Goal: Task Accomplishment & Management: Use online tool/utility

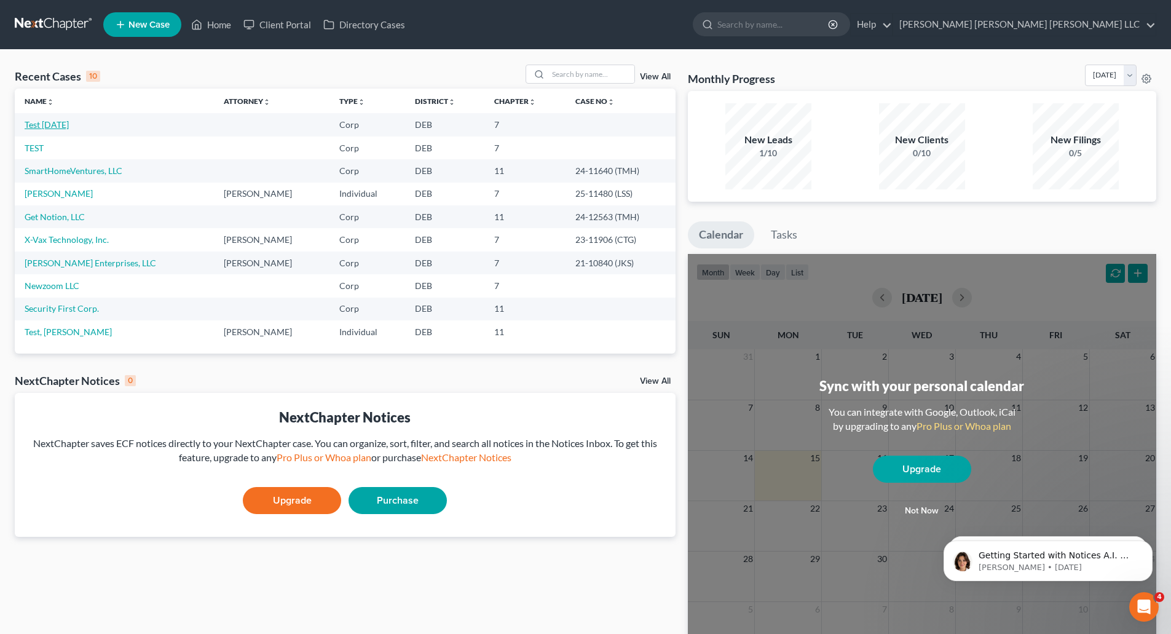
click at [49, 123] on link "Test [DATE]" at bounding box center [47, 124] width 44 height 10
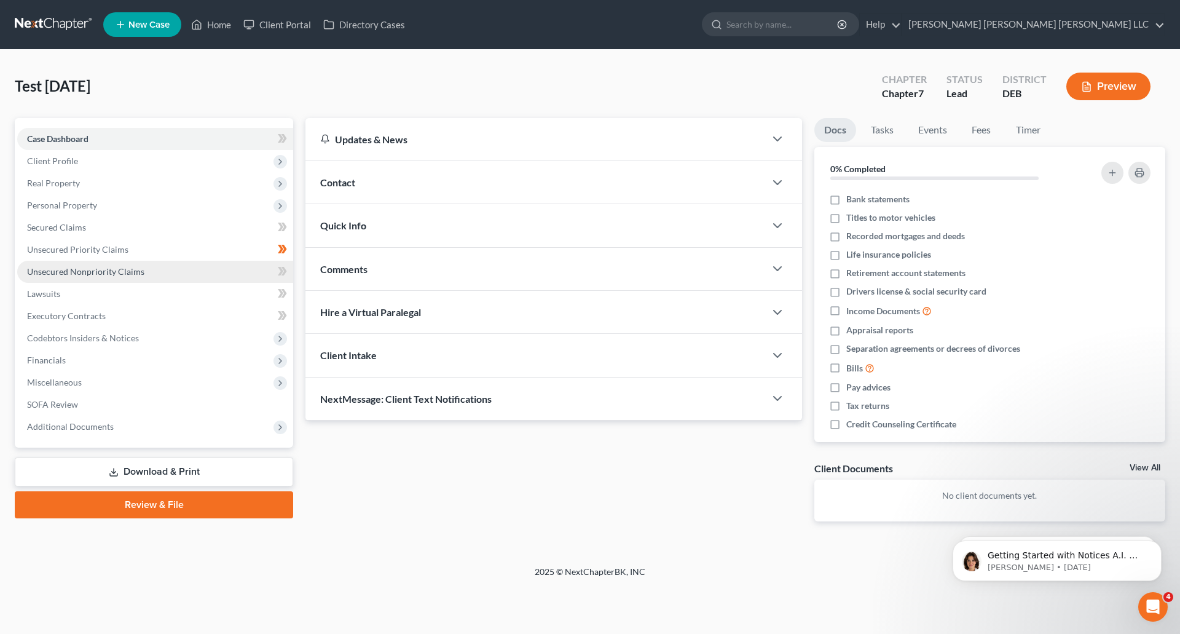
click at [61, 272] on span "Unsecured Nonpriority Claims" at bounding box center [85, 271] width 117 height 10
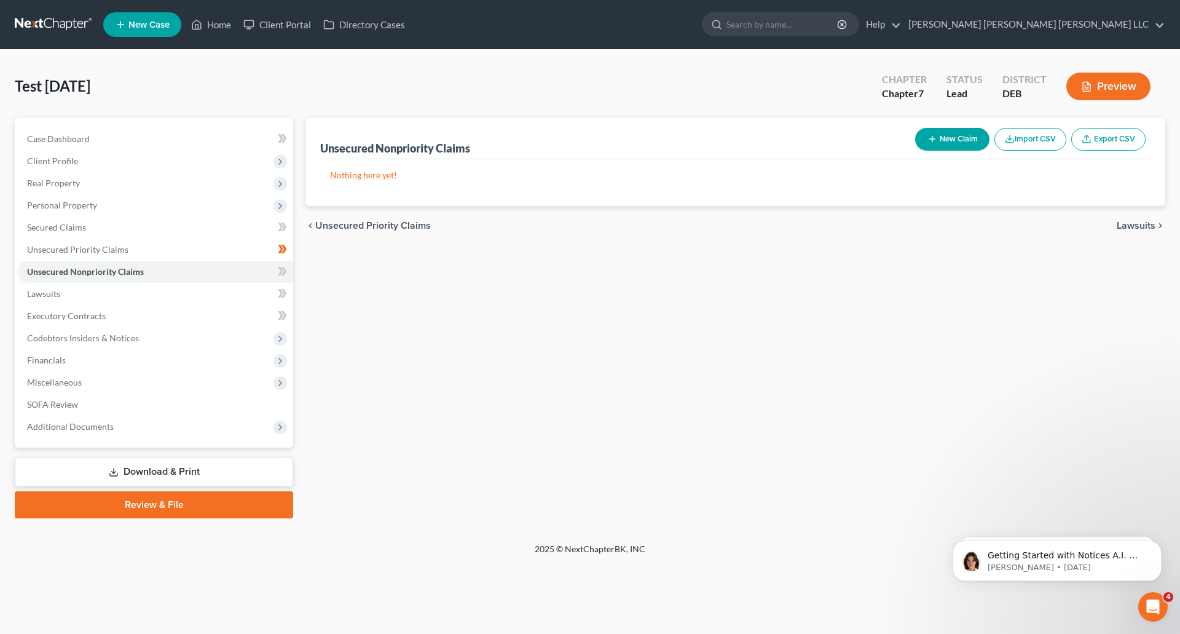
click at [1036, 138] on button "Import CSV" at bounding box center [1030, 139] width 72 height 23
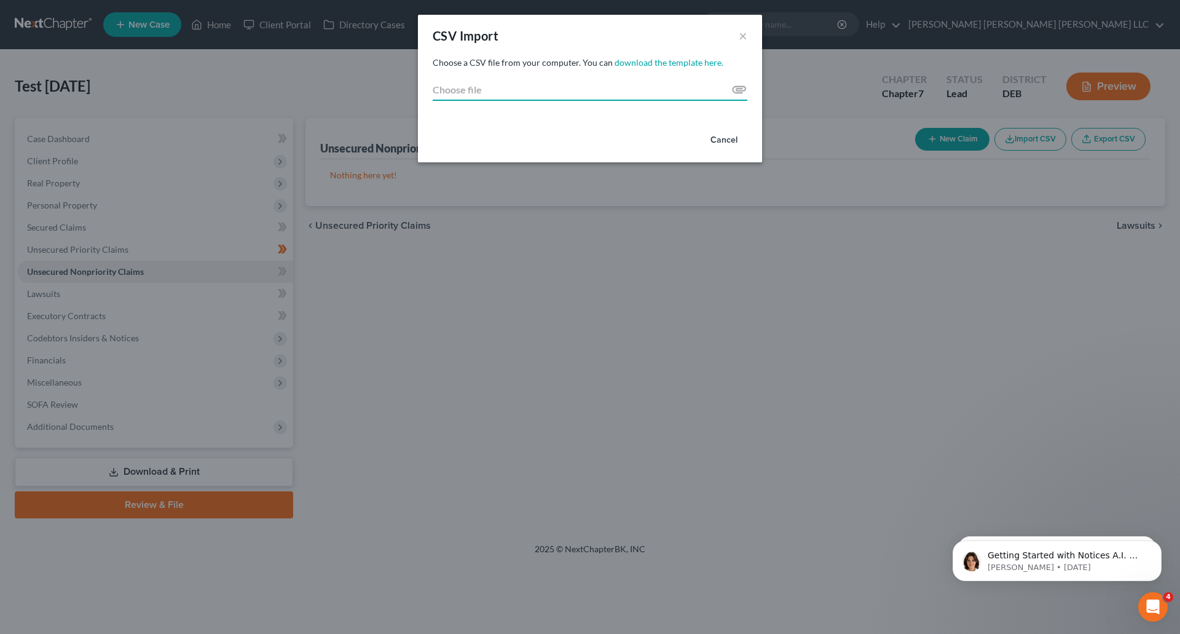
click at [737, 91] on input "Choose file" at bounding box center [590, 90] width 315 height 22
type input "C:\fakepath\Sample 123.xlsx"
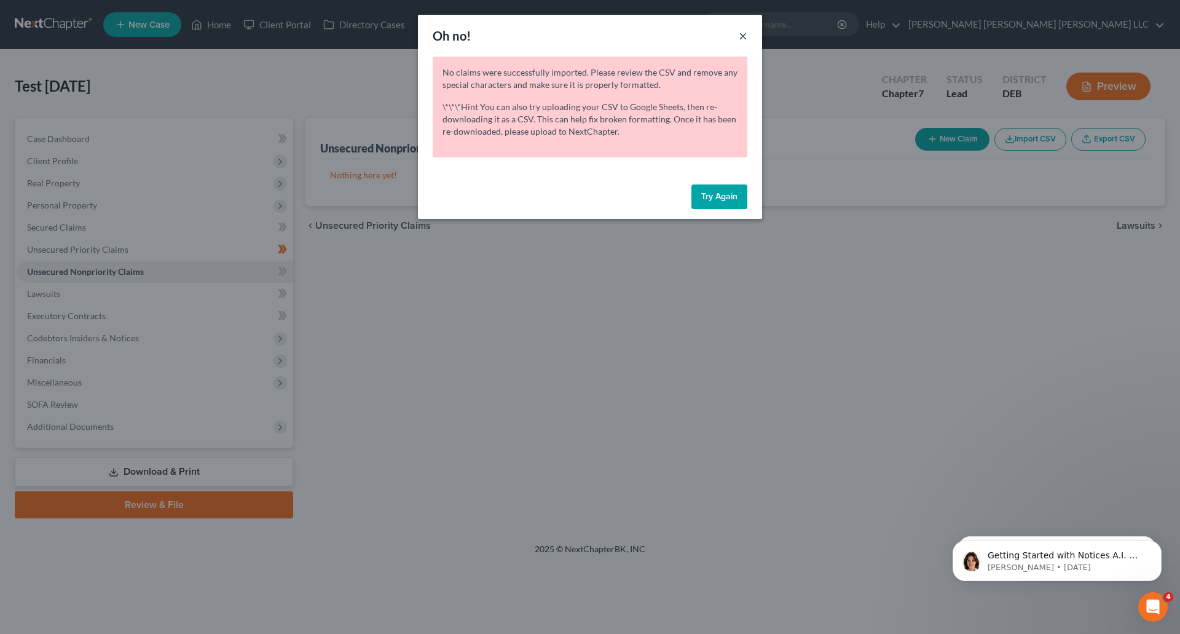
click at [742, 37] on button "×" at bounding box center [743, 35] width 9 height 15
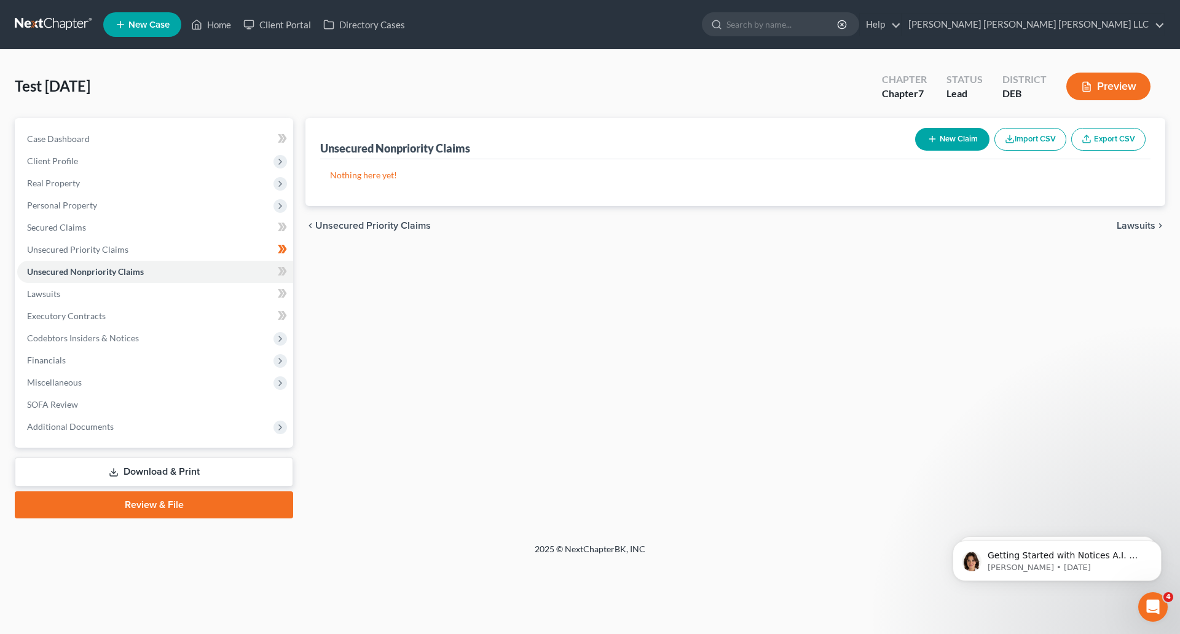
click at [1045, 140] on button "Import CSV" at bounding box center [1030, 139] width 72 height 23
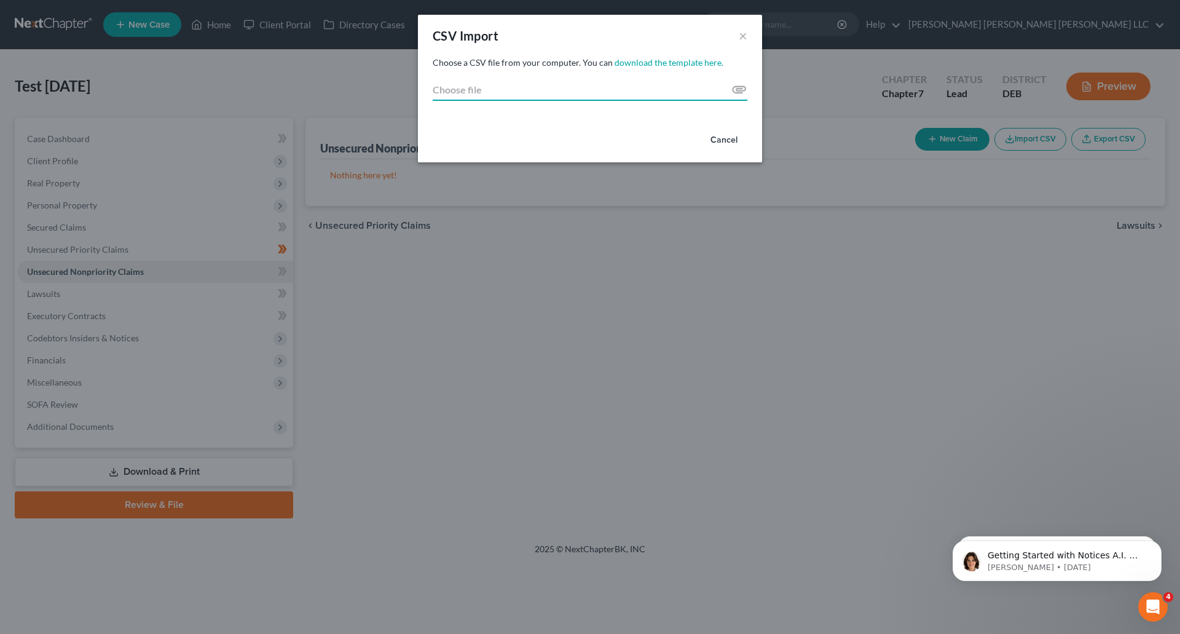
click at [735, 88] on input "Choose file" at bounding box center [590, 90] width 315 height 22
type input "C:\fakepath\Sample 123.xlsx"
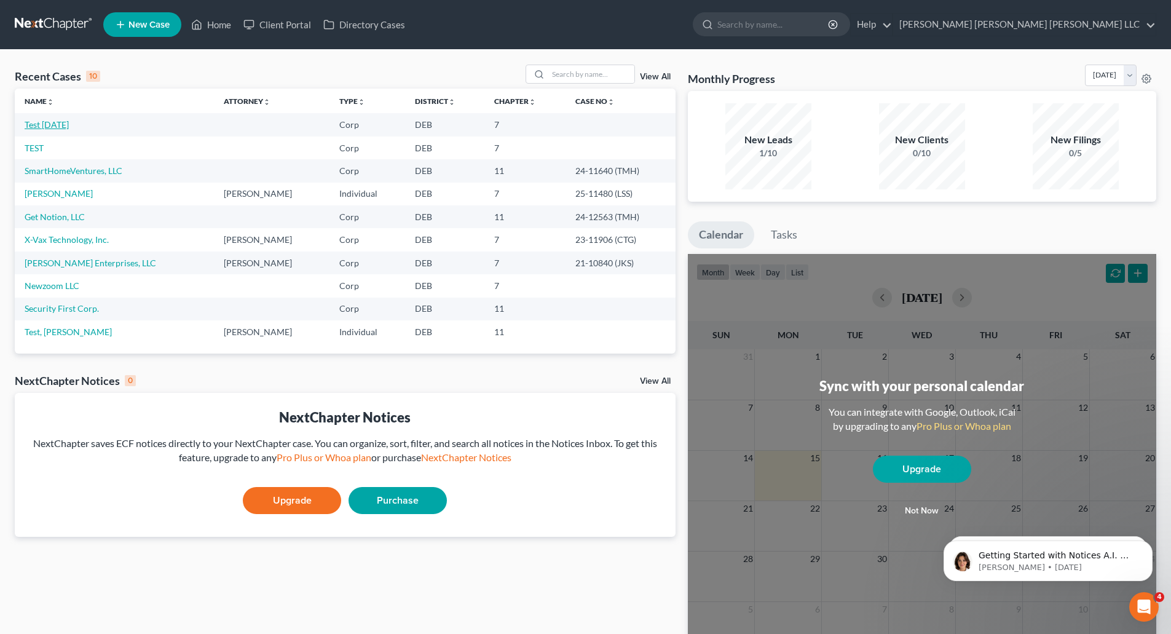
click at [40, 130] on link "Test [DATE]" at bounding box center [47, 124] width 44 height 10
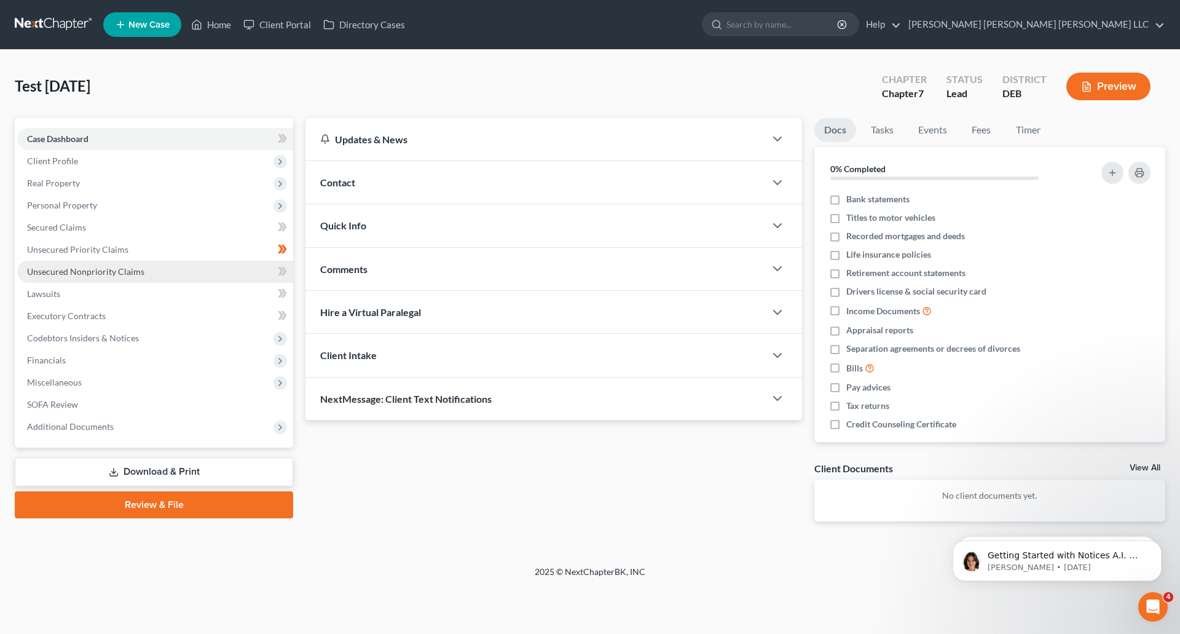
click at [74, 269] on span "Unsecured Nonpriority Claims" at bounding box center [85, 271] width 117 height 10
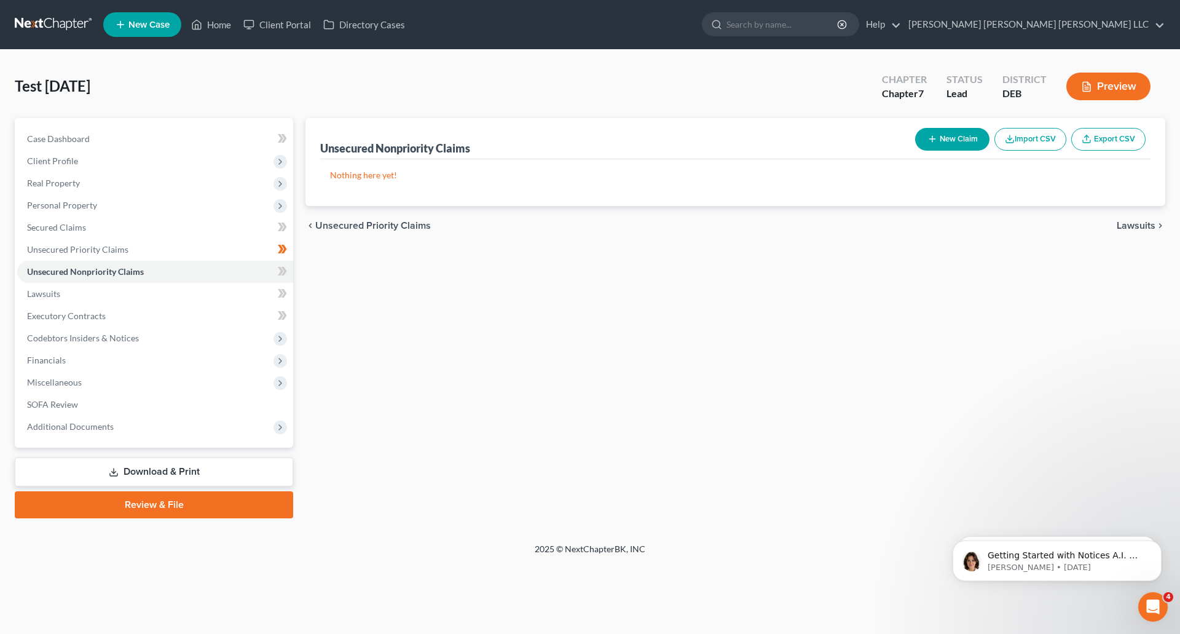
click at [1027, 139] on button "Import CSV" at bounding box center [1030, 139] width 72 height 23
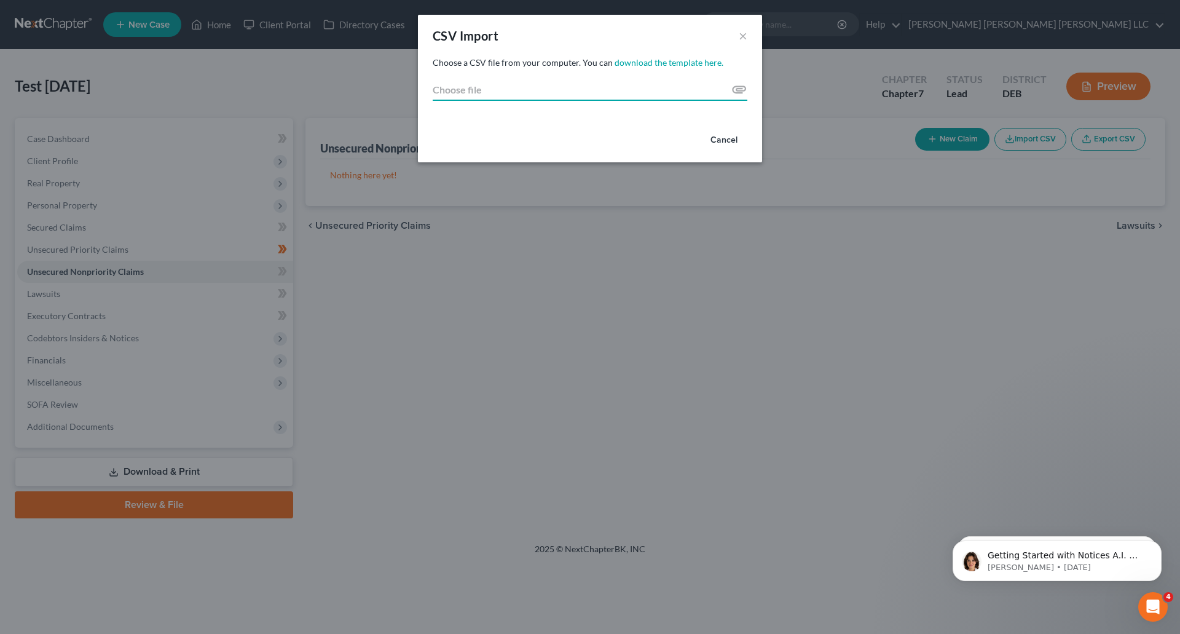
click at [737, 88] on input "Choose file" at bounding box center [590, 90] width 315 height 22
type input "C:\fakepath\Sample 123.csv"
